Goal: Obtain resource: Obtain resource

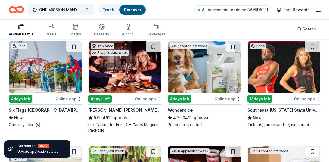
scroll to position [272, 0]
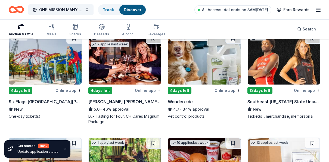
click at [49, 74] on img at bounding box center [45, 59] width 73 height 52
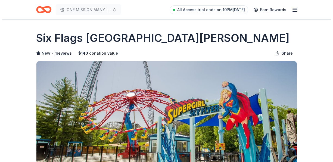
scroll to position [136, 0]
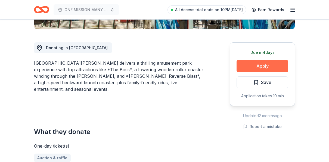
click at [272, 64] on button "Apply" at bounding box center [262, 66] width 52 height 12
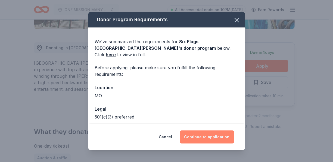
click at [209, 138] on button "Continue to application" at bounding box center [207, 136] width 54 height 13
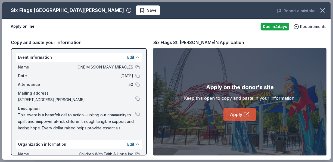
click at [234, 118] on link "Apply" at bounding box center [239, 114] width 33 height 13
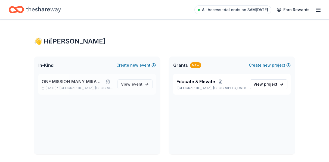
click at [74, 78] on span "ONE MISSION MANY MIRACLES" at bounding box center [72, 81] width 61 height 7
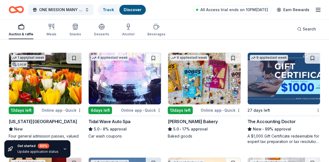
scroll to position [595, 0]
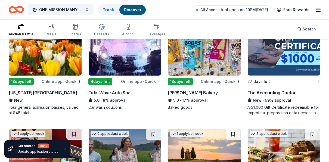
click at [30, 90] on div "Missouri Botanical Garden" at bounding box center [43, 92] width 68 height 7
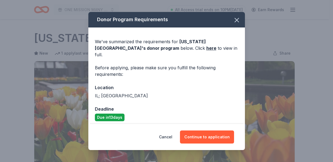
scroll to position [82, 0]
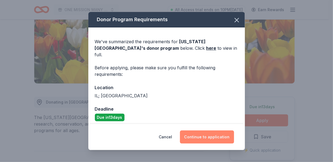
click at [213, 132] on button "Continue to application" at bounding box center [207, 136] width 54 height 13
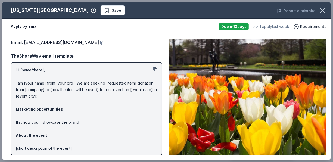
click at [153, 68] on button at bounding box center [155, 69] width 4 height 4
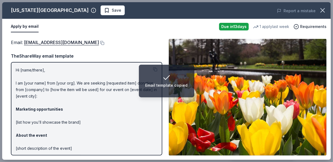
click at [26, 30] on button "Apply by email" at bounding box center [25, 26] width 28 height 11
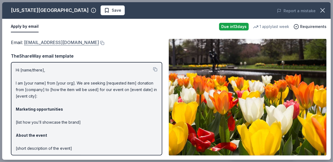
click at [35, 41] on link "membership@mobot.org" at bounding box center [61, 42] width 75 height 7
click at [99, 43] on button at bounding box center [101, 43] width 5 height 4
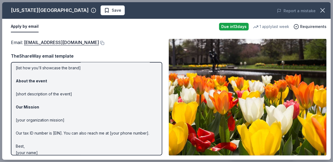
scroll to position [60, 0]
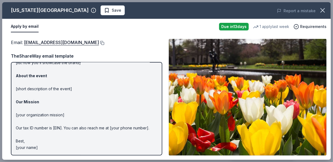
click at [99, 43] on button at bounding box center [101, 43] width 5 height 4
click at [99, 42] on button at bounding box center [101, 43] width 5 height 4
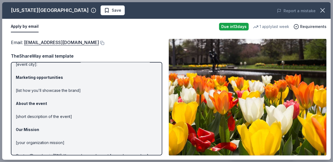
scroll to position [0, 0]
